Goal: Check status: Check status

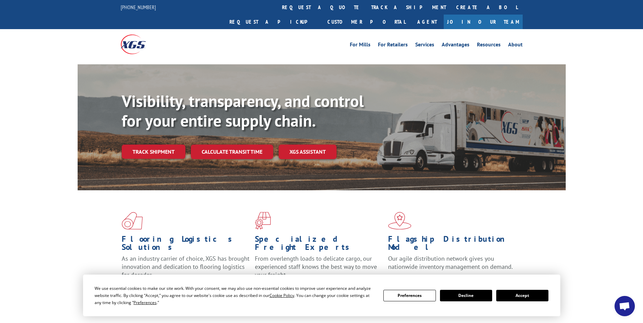
drag, startPoint x: 537, startPoint y: 293, endPoint x: 491, endPoint y: 235, distance: 74.3
click at [537, 293] on button "Accept" at bounding box center [522, 296] width 52 height 12
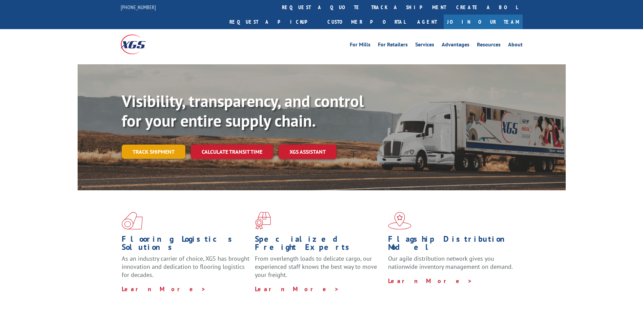
click at [174, 145] on link "Track shipment" at bounding box center [154, 152] width 64 height 14
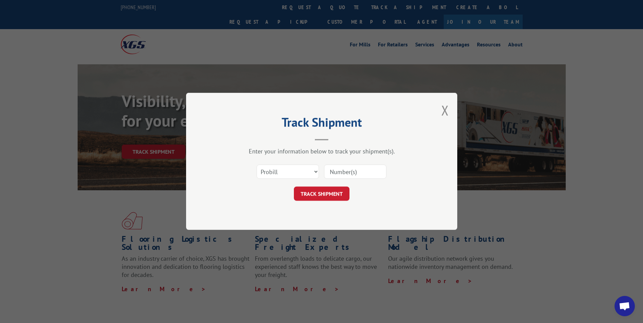
click at [410, 164] on div "Select category... Probill BOL PO" at bounding box center [321, 172] width 203 height 22
click at [324, 168] on input at bounding box center [355, 172] width 62 height 14
click at [306, 170] on select "Select category... Probill BOL PO" at bounding box center [288, 172] width 62 height 14
click at [401, 168] on div "Select category... Probill BOL PO" at bounding box center [321, 172] width 203 height 22
